Goal: Task Accomplishment & Management: Use online tool/utility

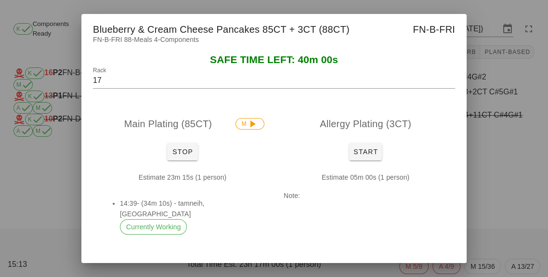
click at [183, 187] on div "Estimate 23m 15s (1 person) 14:39- (34m 10s) - tamneih, [GEOGRAPHIC_DATA] Curre…" at bounding box center [182, 207] width 179 height 86
click at [176, 155] on span "Stop" at bounding box center [182, 152] width 23 height 8
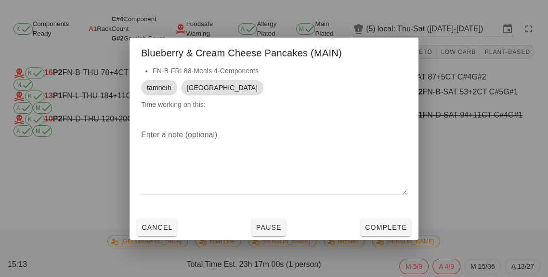
click at [185, 173] on textarea "Enter a note (optional)" at bounding box center [274, 160] width 266 height 67
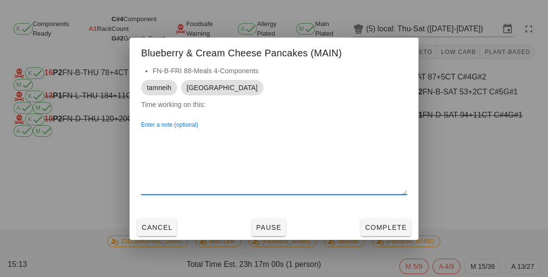
click at [80, 162] on div at bounding box center [274, 138] width 548 height 277
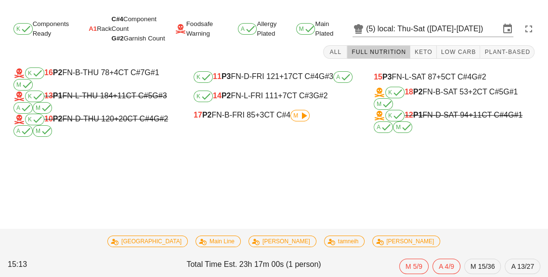
click at [244, 118] on div "17 P2 FN-B-FRI 85 +3 CT C#4 M" at bounding box center [273, 116] width 161 height 12
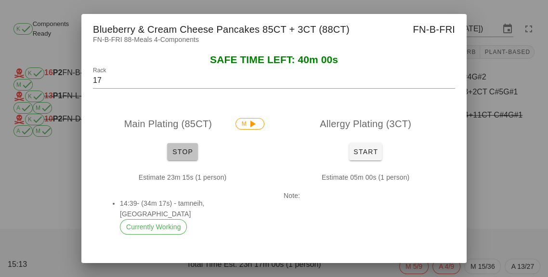
click at [178, 153] on span "Stop" at bounding box center [182, 152] width 23 height 8
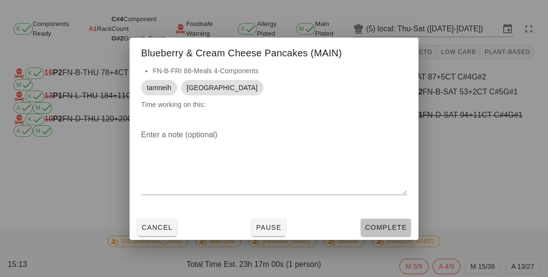
click at [393, 221] on button "Complete" at bounding box center [385, 226] width 50 height 17
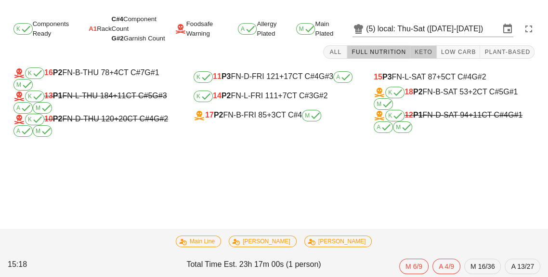
click at [427, 56] on button "Keto" at bounding box center [423, 51] width 26 height 13
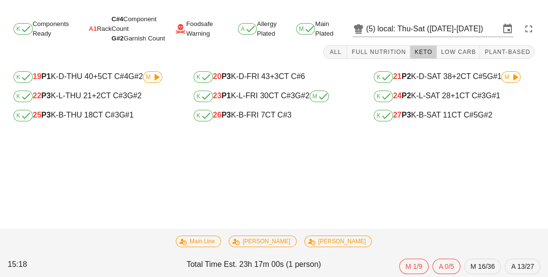
click at [241, 120] on div "K 26 P3 K-B-FRI 7 CT C#3" at bounding box center [273, 116] width 161 height 12
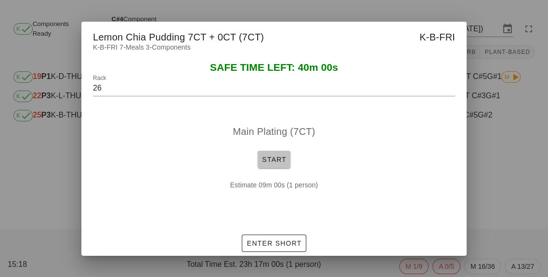
click at [267, 164] on button "Start" at bounding box center [273, 159] width 33 height 17
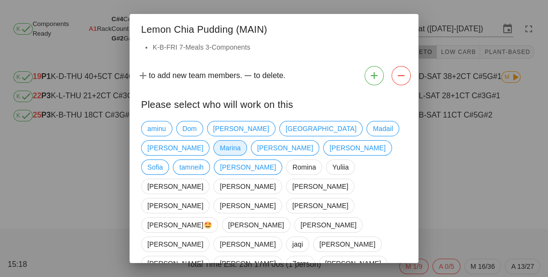
click at [240, 141] on span "Marina" at bounding box center [229, 148] width 21 height 14
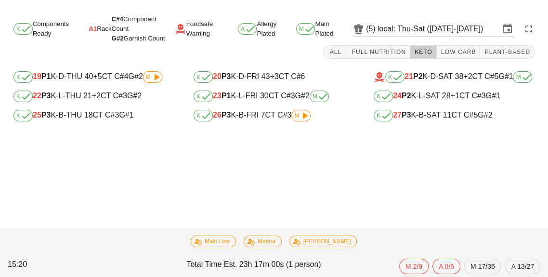
click at [77, 120] on div "K 25 P3 K-B-THU 18 CT C#3 G#1" at bounding box center [93, 116] width 161 height 12
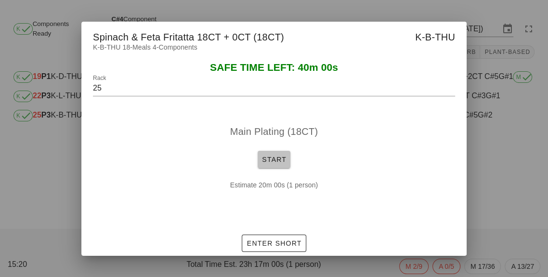
click at [272, 167] on button "Start" at bounding box center [273, 159] width 33 height 17
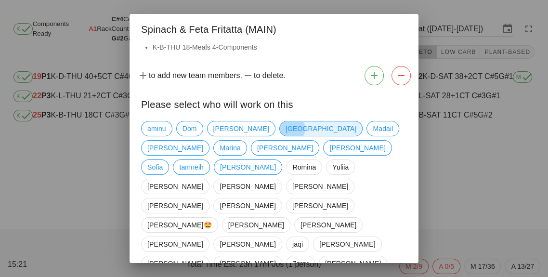
click at [285, 128] on span "[GEOGRAPHIC_DATA]" at bounding box center [320, 128] width 71 height 14
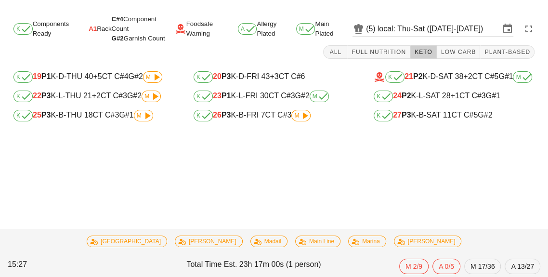
click at [258, 120] on div "K 26 P3 K-B-FRI 7 CT C#3 M" at bounding box center [273, 116] width 161 height 12
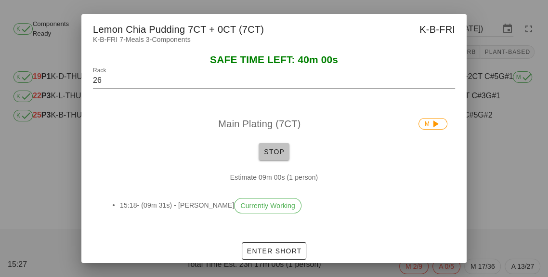
click at [269, 154] on span "Stop" at bounding box center [273, 152] width 23 height 8
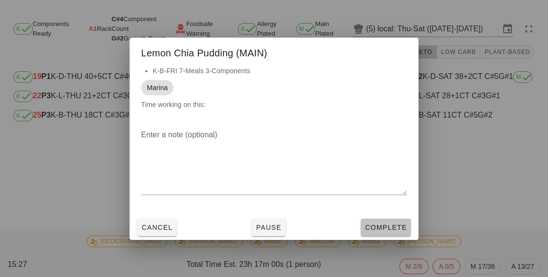
click at [385, 231] on button "Complete" at bounding box center [385, 226] width 50 height 17
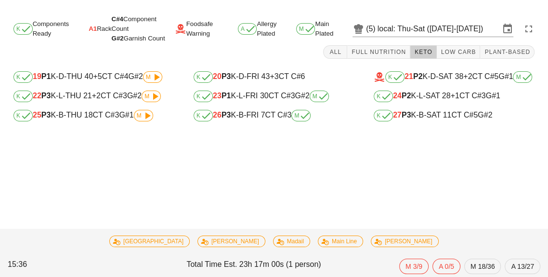
click at [139, 118] on span "M" at bounding box center [143, 116] width 13 height 6
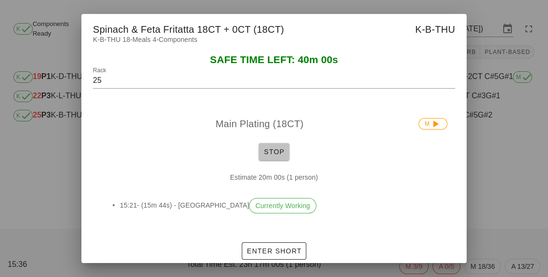
click at [270, 152] on span "Stop" at bounding box center [273, 152] width 23 height 8
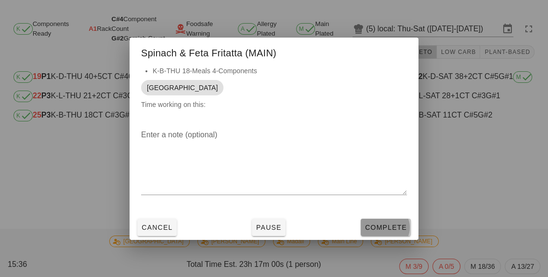
click at [393, 223] on span "Complete" at bounding box center [385, 227] width 42 height 8
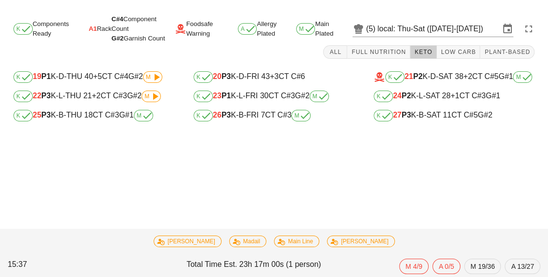
click at [428, 121] on div "K 27 P3 K-B-SAT 11 CT C#5 G#2" at bounding box center [453, 116] width 161 height 12
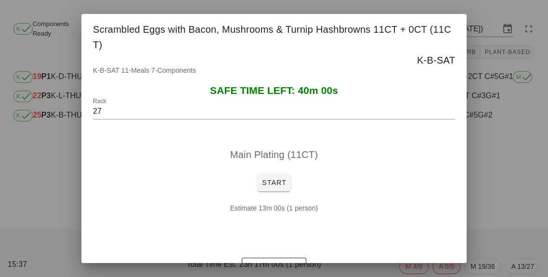
click at [512, 193] on div at bounding box center [274, 138] width 548 height 277
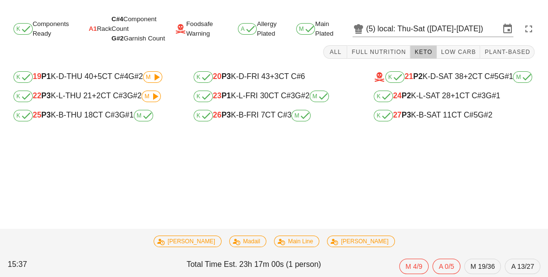
click at [81, 118] on div "K 25 P3 K-B-THU 18 CT C#3 G#1 M" at bounding box center [93, 116] width 161 height 12
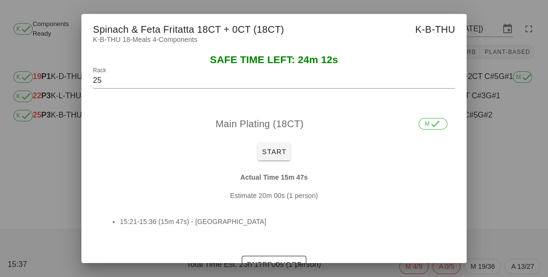
click at [35, 154] on div at bounding box center [274, 138] width 548 height 277
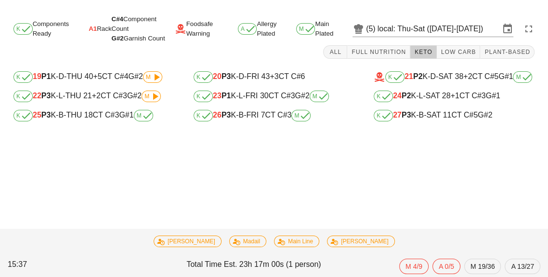
click at [37, 163] on div "Task completed: Spinach & Feta Fritatta (MAIN) - [GEOGRAPHIC_DATA] K Components…" at bounding box center [274, 144] width 548 height 265
click at [503, 55] on span "Plant-Based" at bounding box center [507, 52] width 46 height 7
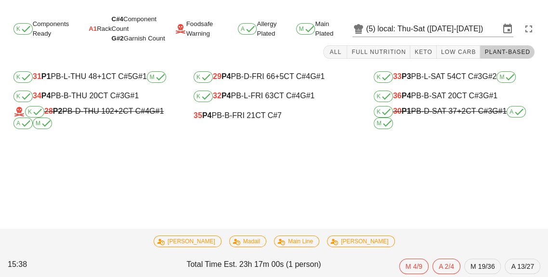
click at [438, 101] on div "K 36 P4 PB-B-SAT 20 CT C#3 G#1" at bounding box center [453, 96] width 161 height 12
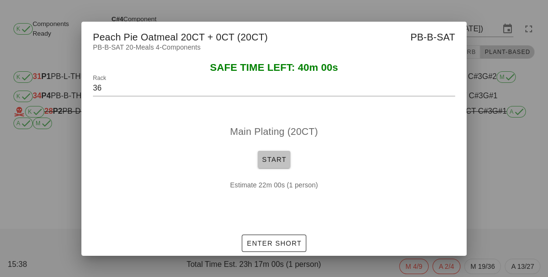
click at [278, 162] on span "Start" at bounding box center [273, 159] width 25 height 8
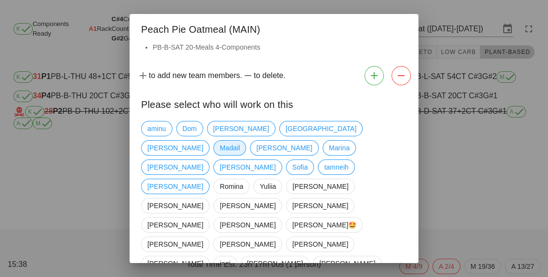
click at [240, 141] on span "Madail" at bounding box center [229, 148] width 20 height 14
click at [329, 154] on span "Marina" at bounding box center [339, 148] width 21 height 14
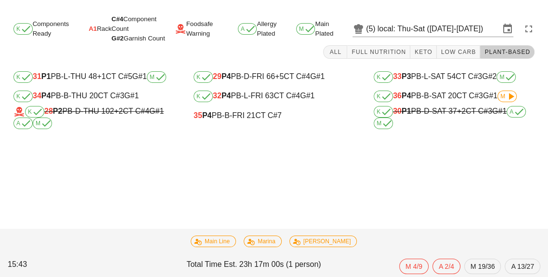
click at [451, 98] on div "K 36 P4 PB-B-SAT 20 CT C#3 G#1 M" at bounding box center [453, 96] width 161 height 12
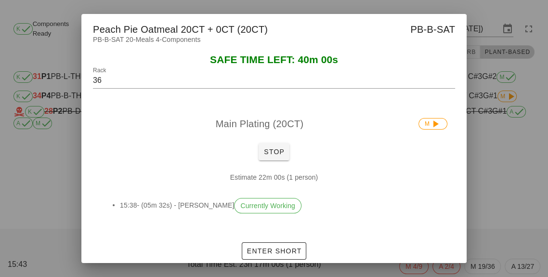
click at [498, 181] on div at bounding box center [274, 138] width 548 height 277
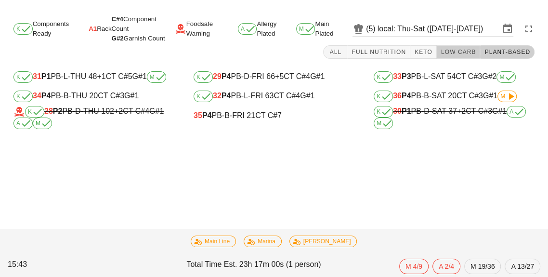
click at [456, 49] on span "Low Carb" at bounding box center [458, 52] width 36 height 7
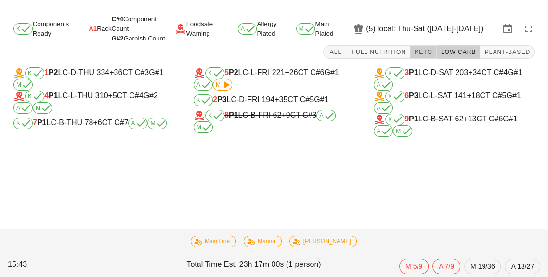
click at [429, 49] on span "Keto" at bounding box center [423, 52] width 18 height 7
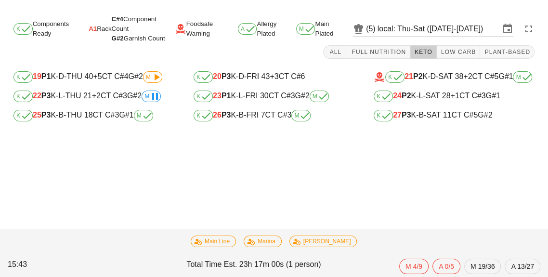
click at [146, 77] on span "M" at bounding box center [152, 77] width 19 height 12
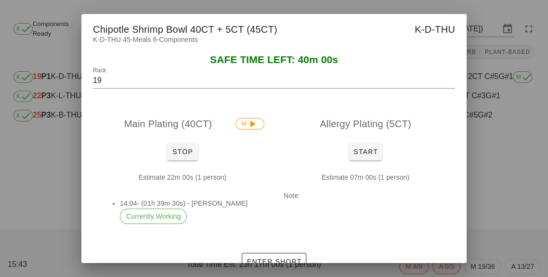
click at [499, 152] on div at bounding box center [274, 138] width 548 height 277
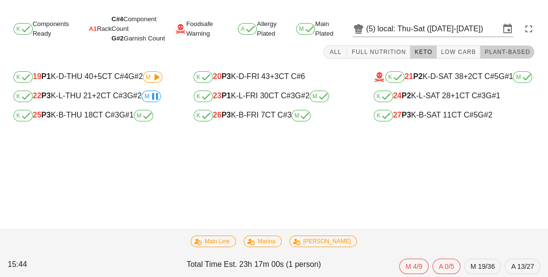
click at [502, 46] on button "Plant-Based" at bounding box center [507, 51] width 54 height 13
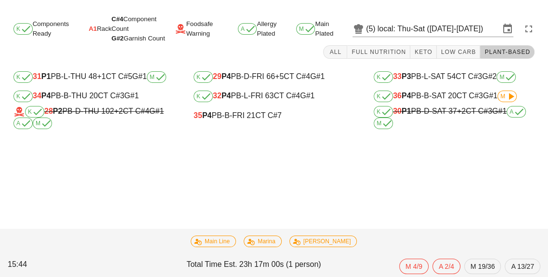
click at [269, 76] on div "K 29 P4 PB-D-FRI 66 +5 CT C#4 G#1" at bounding box center [273, 77] width 161 height 12
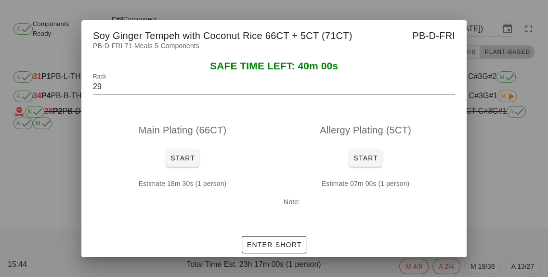
click at [497, 190] on div at bounding box center [274, 138] width 548 height 277
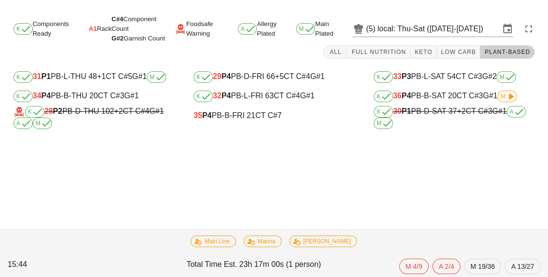
click at [90, 100] on div "K 34 P4 PB-B-THU 20 CT C#3 G#1" at bounding box center [93, 96] width 161 height 12
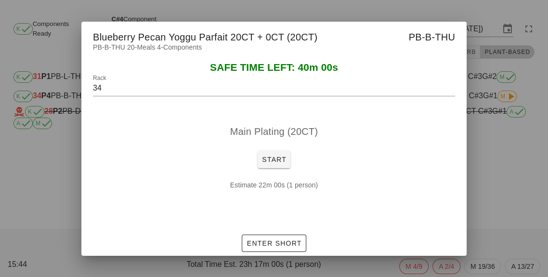
click at [515, 202] on div at bounding box center [274, 138] width 548 height 277
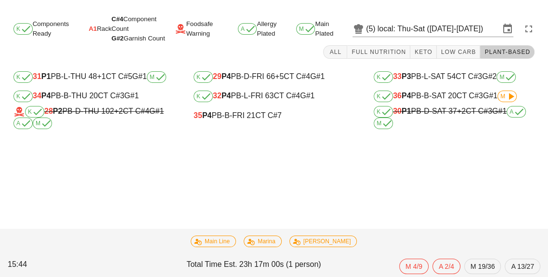
click at [235, 119] on div "35 P4 PB-B-FRI 21 CT C#7" at bounding box center [273, 115] width 161 height 9
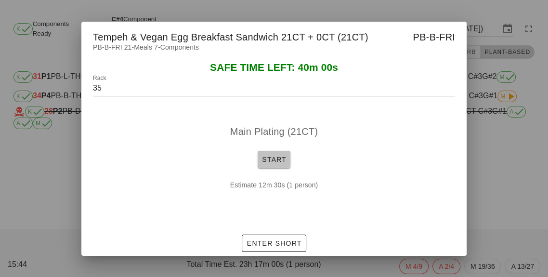
click at [284, 162] on span "Start" at bounding box center [273, 159] width 25 height 8
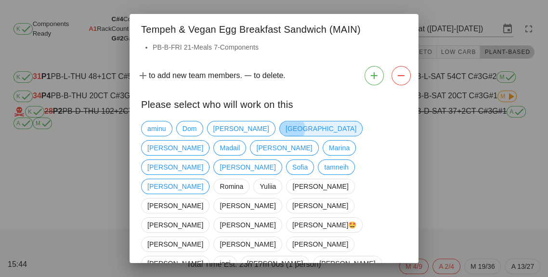
click at [285, 134] on span "[GEOGRAPHIC_DATA]" at bounding box center [320, 128] width 71 height 14
click at [324, 160] on span "tamneih" at bounding box center [336, 167] width 25 height 14
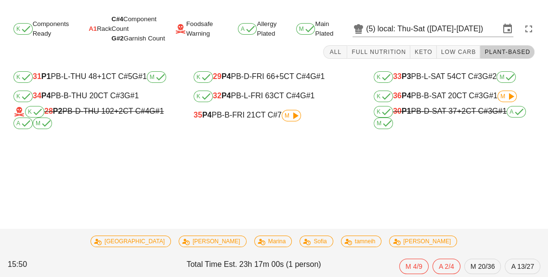
click at [242, 123] on div "35 P4 PB-B-FRI 21 CT C#7 M" at bounding box center [274, 115] width 176 height 19
click at [264, 119] on div "35 P4 PB-B-FRI 21 CT C#7 M" at bounding box center [273, 116] width 161 height 12
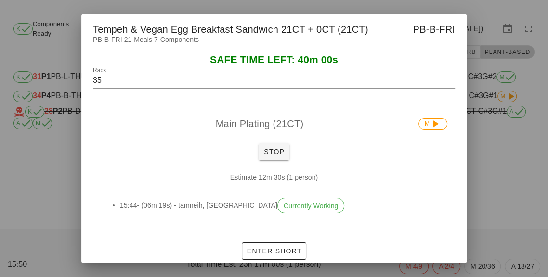
click at [38, 192] on div at bounding box center [274, 138] width 548 height 277
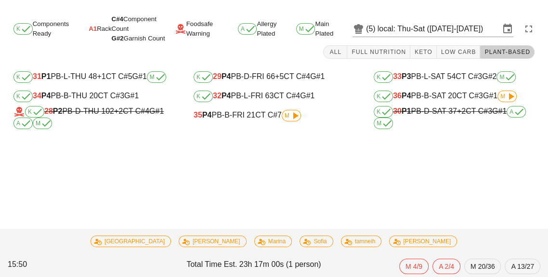
click at [412, 101] on div "K 36 P4 PB-B-SAT 20 CT C#3 G#1 M" at bounding box center [453, 96] width 161 height 12
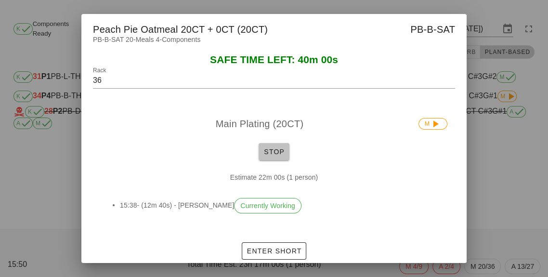
click at [279, 149] on span "Stop" at bounding box center [273, 152] width 23 height 8
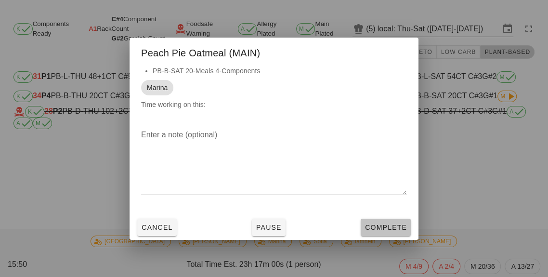
click at [393, 234] on button "Complete" at bounding box center [385, 226] width 50 height 17
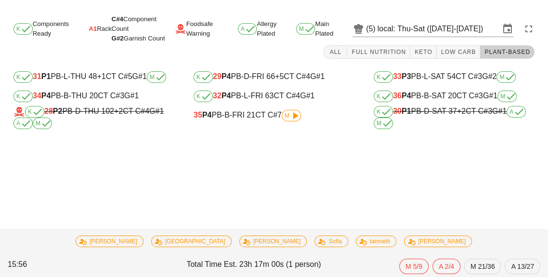
click at [81, 107] on div "K 28 P2 PB-D-THU 102 +2 CT C#4 G#1 A M" at bounding box center [93, 117] width 161 height 23
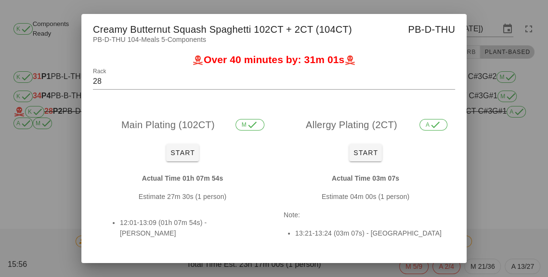
click at [51, 171] on div at bounding box center [274, 138] width 548 height 277
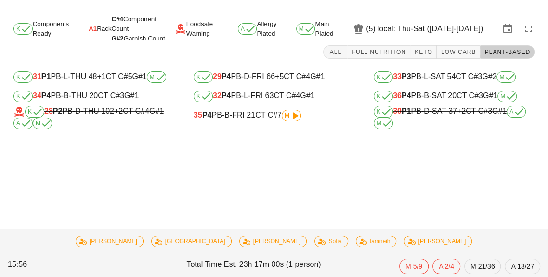
click at [89, 101] on div "K 34 P4 PB-B-THU 20 CT C#3 G#1" at bounding box center [93, 96] width 161 height 12
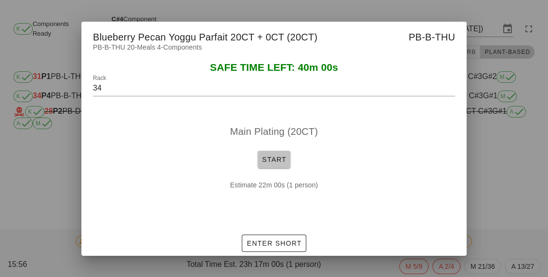
click at [277, 161] on span "Start" at bounding box center [273, 159] width 25 height 8
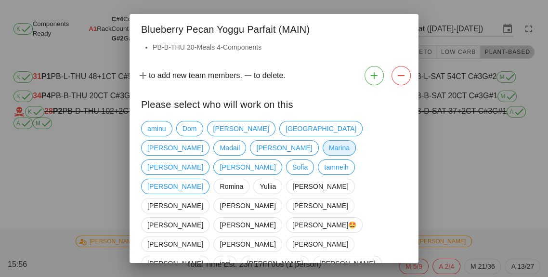
click at [329, 153] on span "Marina" at bounding box center [339, 148] width 21 height 14
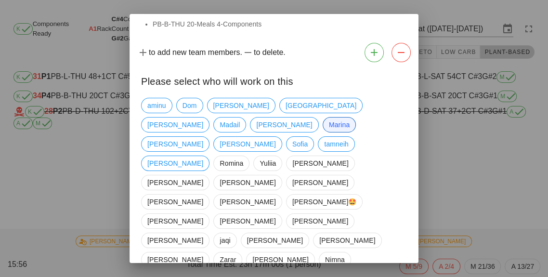
scroll to position [46, 0]
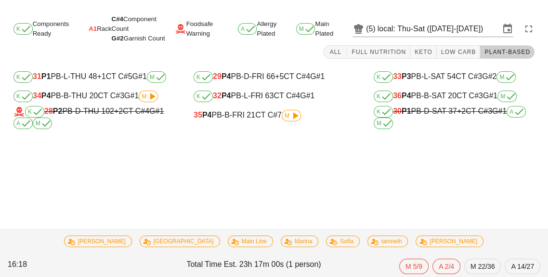
click at [82, 100] on div "K 34 P4 PB-B-THU 20 CT C#3 G#1 M" at bounding box center [93, 96] width 161 height 12
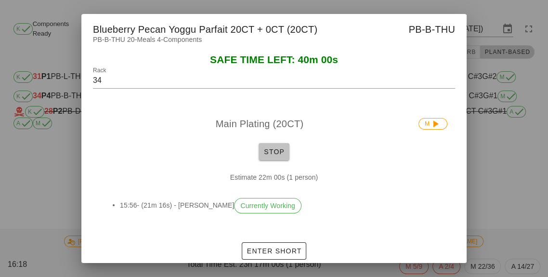
click at [262, 155] on button "Stop" at bounding box center [273, 151] width 31 height 17
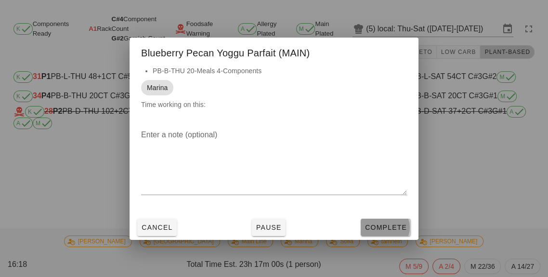
click at [394, 220] on button "Complete" at bounding box center [385, 226] width 50 height 17
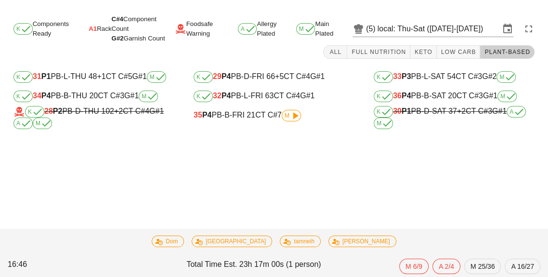
click at [248, 120] on div "35 P4 PB-B-FRI 21 CT C#7 M" at bounding box center [273, 116] width 161 height 12
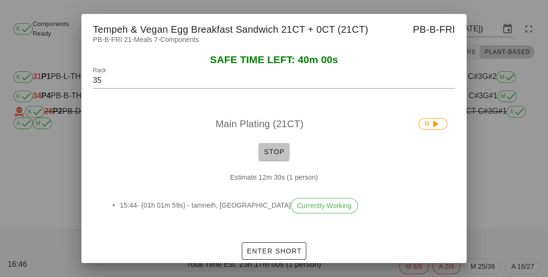
click at [278, 158] on button "Stop" at bounding box center [273, 151] width 31 height 17
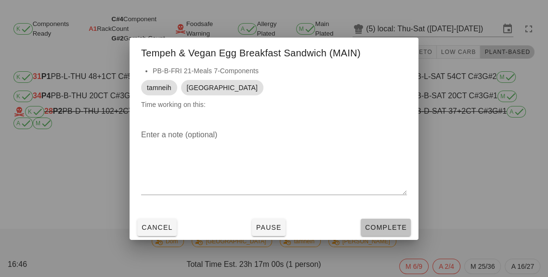
click at [374, 232] on button "Complete" at bounding box center [385, 226] width 50 height 17
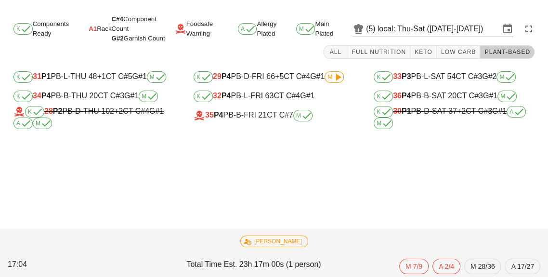
click at [243, 81] on div "K 29 P4 PB-D-FRI 66 +5 CT C#4 G#1 M" at bounding box center [273, 77] width 161 height 12
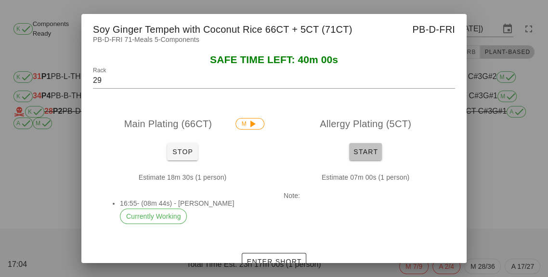
click at [359, 143] on button "Start" at bounding box center [365, 151] width 33 height 17
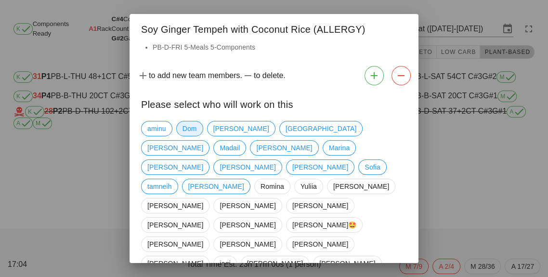
click at [179, 129] on span "Dom" at bounding box center [189, 128] width 27 height 15
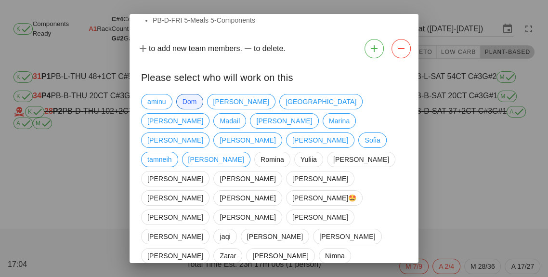
scroll to position [46, 0]
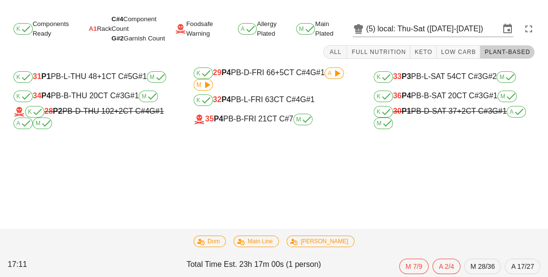
click at [291, 78] on div "K 29 P4 PB-D-FRI 66 +5 CT C#4 G#1 A M" at bounding box center [273, 78] width 161 height 23
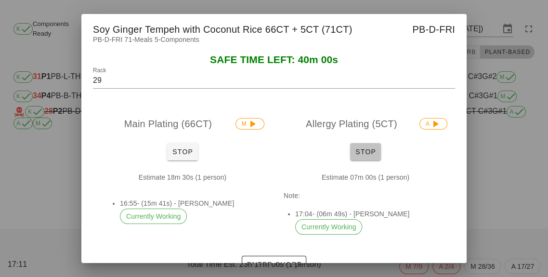
click at [373, 145] on button "Stop" at bounding box center [365, 151] width 31 height 17
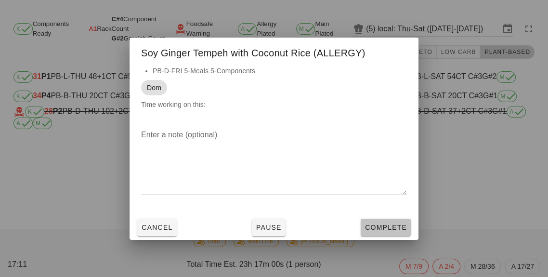
click at [385, 233] on button "Complete" at bounding box center [385, 226] width 50 height 17
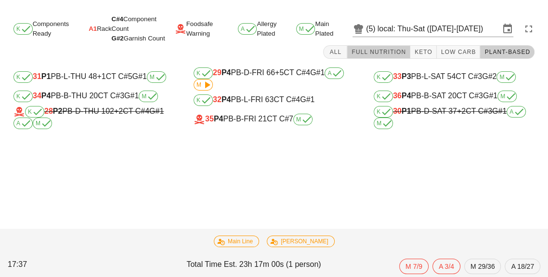
click at [385, 53] on span "Full Nutrition" at bounding box center [378, 52] width 55 height 7
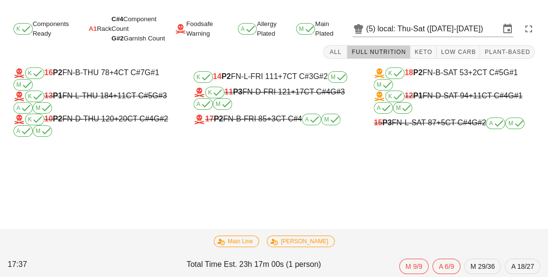
click at [258, 75] on div "K 14 P2 FN-L-FRI 111 +7 CT C#3 G#2 M" at bounding box center [273, 77] width 161 height 12
type input "14"
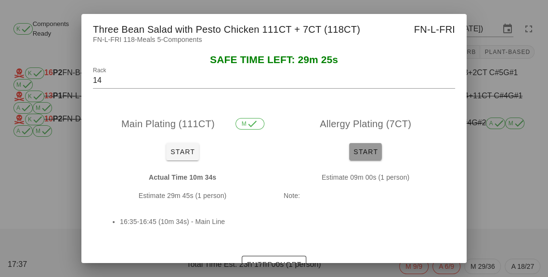
click at [371, 159] on button "Start" at bounding box center [365, 151] width 33 height 17
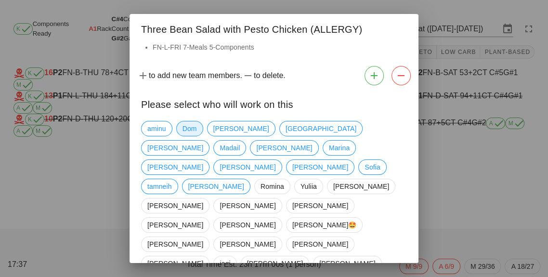
click at [194, 134] on span "Dom" at bounding box center [189, 128] width 14 height 14
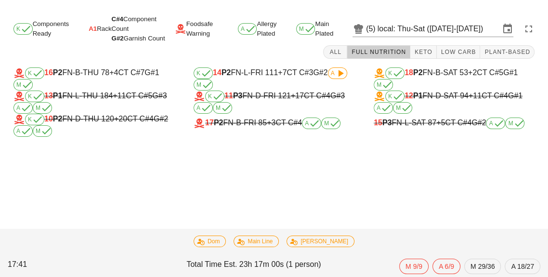
click at [284, 76] on span "+7" at bounding box center [282, 72] width 9 height 8
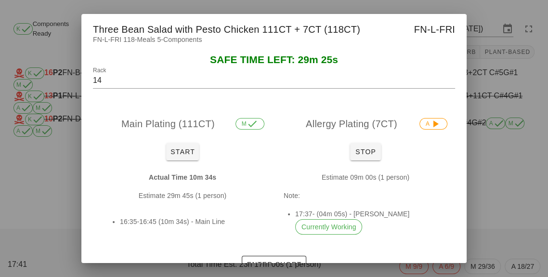
scroll to position [13, 0]
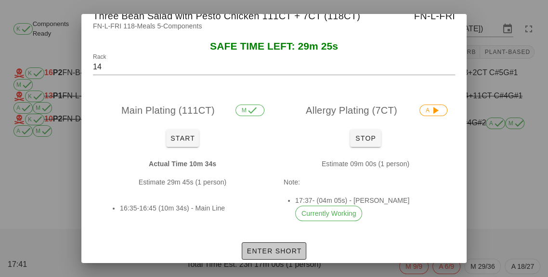
click at [293, 249] on span "Enter Short" at bounding box center [273, 251] width 55 height 8
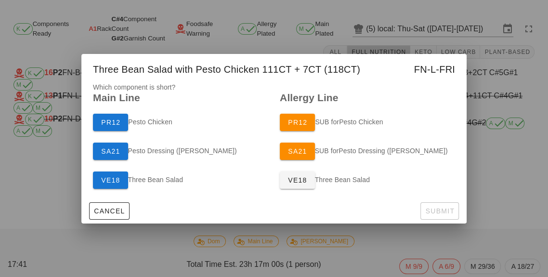
scroll to position [0, 0]
click at [306, 125] on span "PR12" at bounding box center [297, 122] width 20 height 8
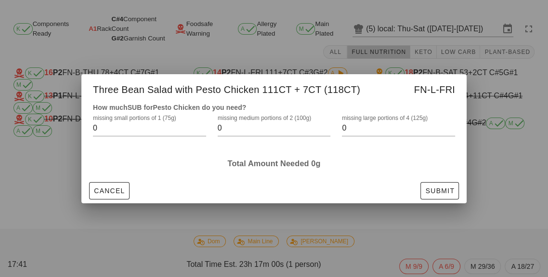
click at [359, 128] on input "0" at bounding box center [392, 127] width 100 height 15
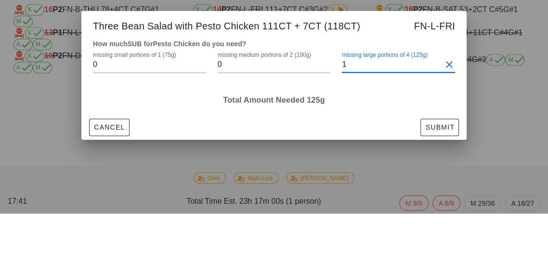
type input "1"
click at [391, 169] on div "Total Amount Needed 125g" at bounding box center [273, 163] width 373 height 22
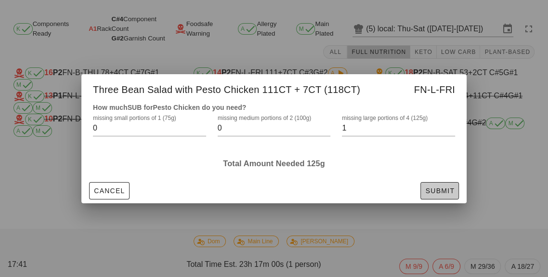
click at [453, 191] on span "Submit" at bounding box center [439, 191] width 30 height 8
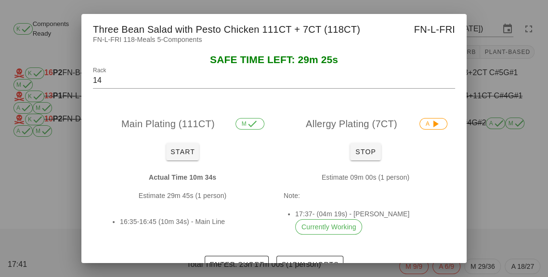
click at [508, 190] on div at bounding box center [274, 138] width 548 height 277
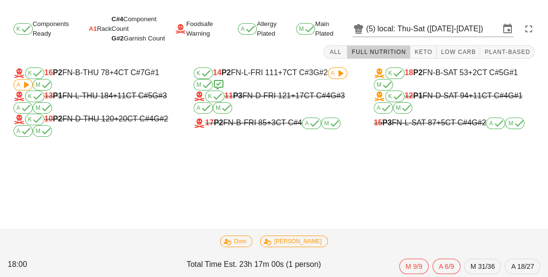
click at [304, 83] on div "K 14 P2 FN-L-FRI 111 +7 CT C#3 G#2 A M" at bounding box center [273, 78] width 161 height 23
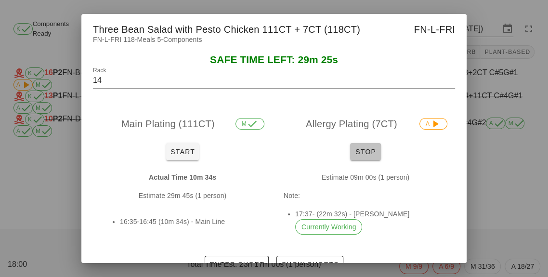
click at [372, 151] on span "Stop" at bounding box center [365, 152] width 23 height 8
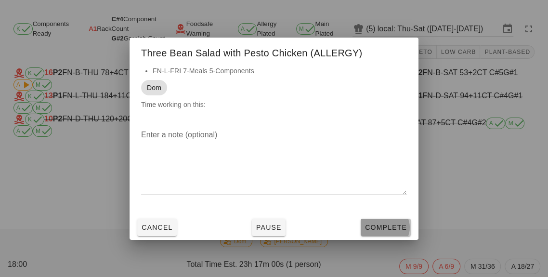
click at [398, 223] on span "Complete" at bounding box center [385, 227] width 42 height 8
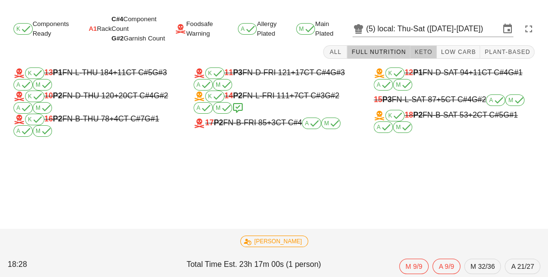
click at [432, 52] on span "Keto" at bounding box center [423, 52] width 18 height 7
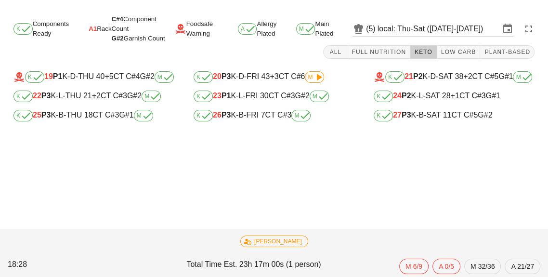
click at [271, 77] on span "+3" at bounding box center [273, 76] width 9 height 8
type input "20"
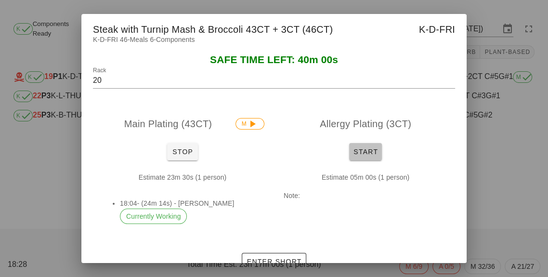
click at [374, 152] on span "Start" at bounding box center [365, 152] width 25 height 8
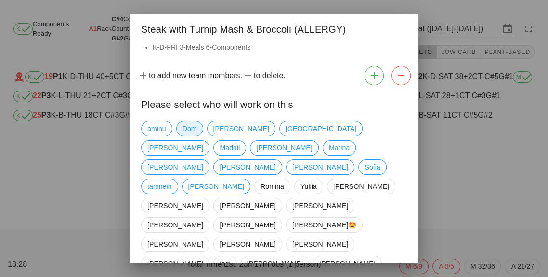
click at [190, 132] on span "Dom" at bounding box center [189, 128] width 14 height 14
